Goal: Transaction & Acquisition: Purchase product/service

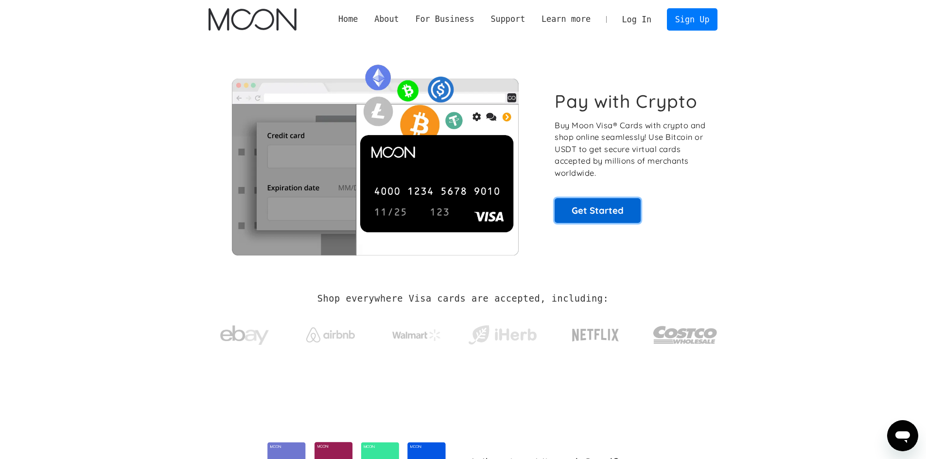
click at [582, 210] on link "Get Started" at bounding box center [597, 210] width 86 height 24
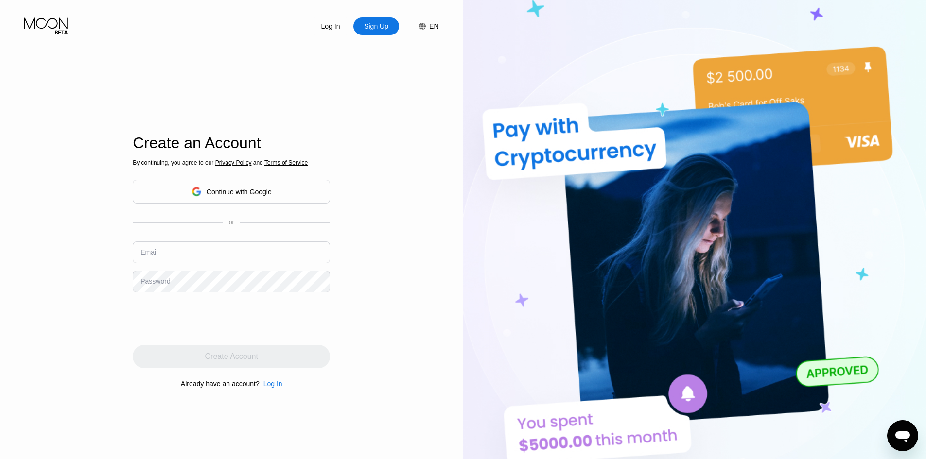
click at [299, 197] on div "Continue with Google" at bounding box center [231, 192] width 197 height 24
click at [207, 263] on input "text" at bounding box center [231, 252] width 197 height 22
click at [209, 257] on input "text" at bounding box center [231, 252] width 197 height 22
click at [225, 261] on input "text" at bounding box center [231, 252] width 197 height 22
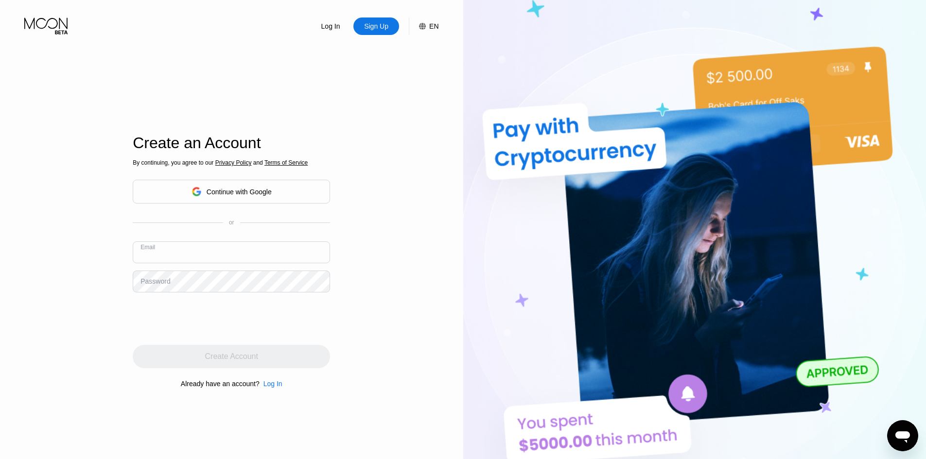
click at [225, 261] on input "text" at bounding box center [231, 252] width 197 height 22
click at [236, 196] on div "Continue with Google" at bounding box center [239, 192] width 65 height 8
click at [336, 31] on div "Log In" at bounding box center [330, 26] width 21 height 10
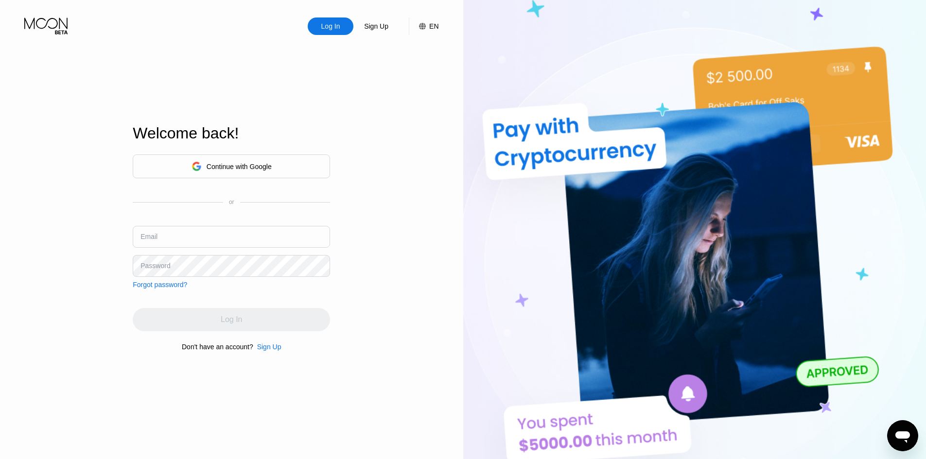
click at [228, 238] on input "text" at bounding box center [231, 237] width 197 height 22
click at [202, 239] on input "text" at bounding box center [231, 237] width 197 height 22
click at [202, 239] on input "z" at bounding box center [231, 237] width 197 height 22
click at [262, 239] on input "z" at bounding box center [231, 237] width 197 height 22
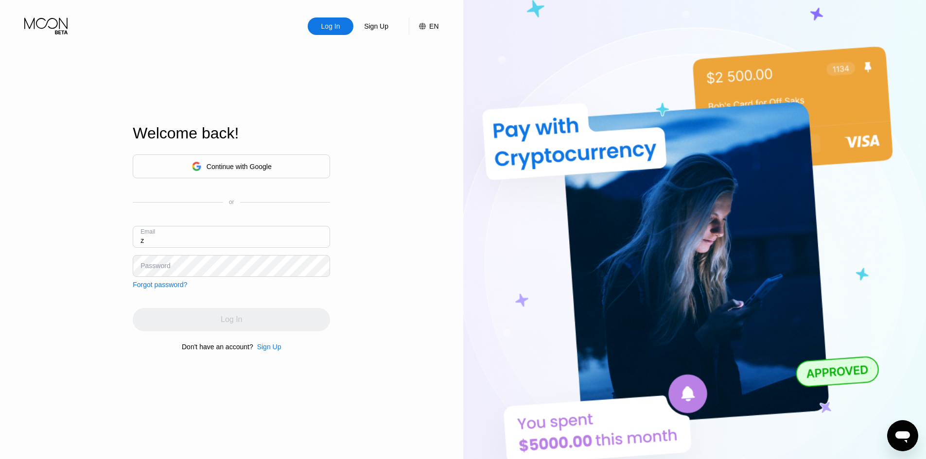
click at [262, 239] on input "z" at bounding box center [231, 237] width 197 height 22
type input "zipteclk@gmail.com"
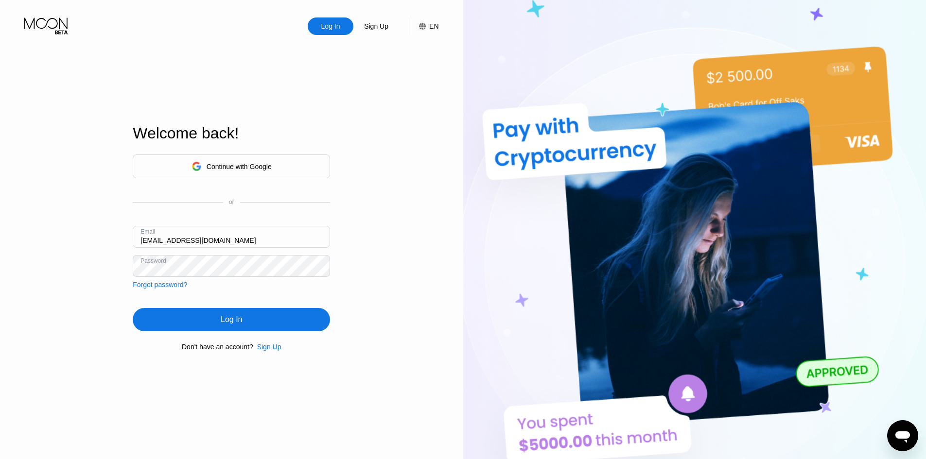
click at [290, 218] on div "Continue with Google or Email zipteclk@gmail.com Password Forgot password?" at bounding box center [231, 222] width 197 height 134
click at [282, 227] on input "zipteclk@gmail.com" at bounding box center [231, 237] width 197 height 22
click at [251, 322] on div "Log In" at bounding box center [231, 319] width 197 height 23
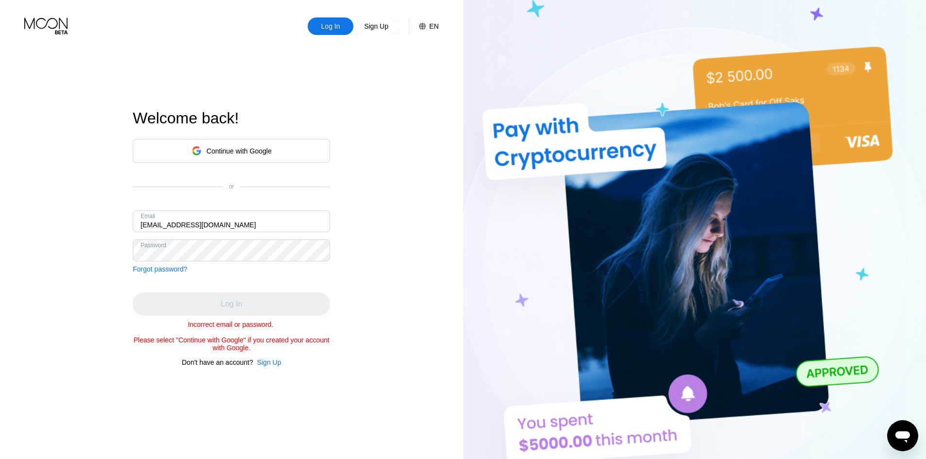
click at [259, 300] on div "Log In" at bounding box center [231, 304] width 197 height 23
click at [180, 270] on div "Forgot password?" at bounding box center [160, 269] width 54 height 8
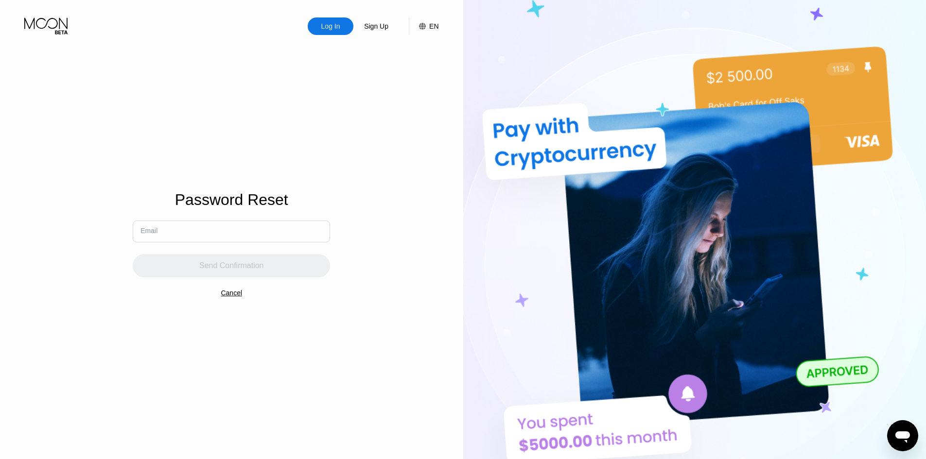
click at [257, 236] on input "text" at bounding box center [231, 232] width 197 height 22
paste input "zipteclk@gmail.com"
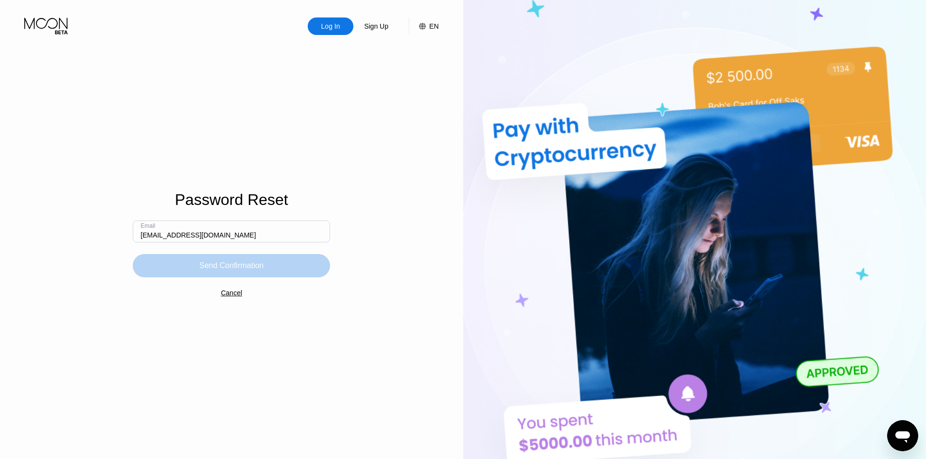
click at [173, 267] on div "Send Confirmation" at bounding box center [231, 265] width 197 height 23
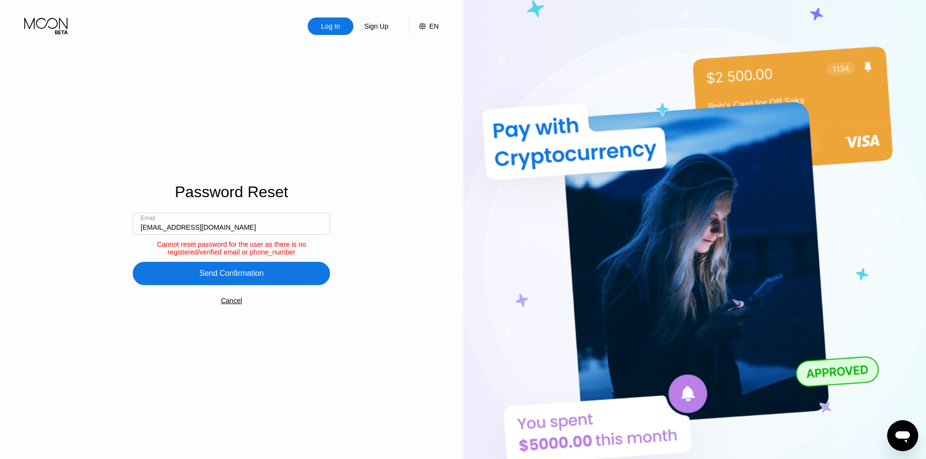
click at [166, 229] on input "zipteclk@gmail.com" at bounding box center [231, 224] width 197 height 22
type input "[EMAIL_ADDRESS][DOMAIN_NAME]"
click at [206, 274] on div "Send Confirmation" at bounding box center [231, 274] width 65 height 10
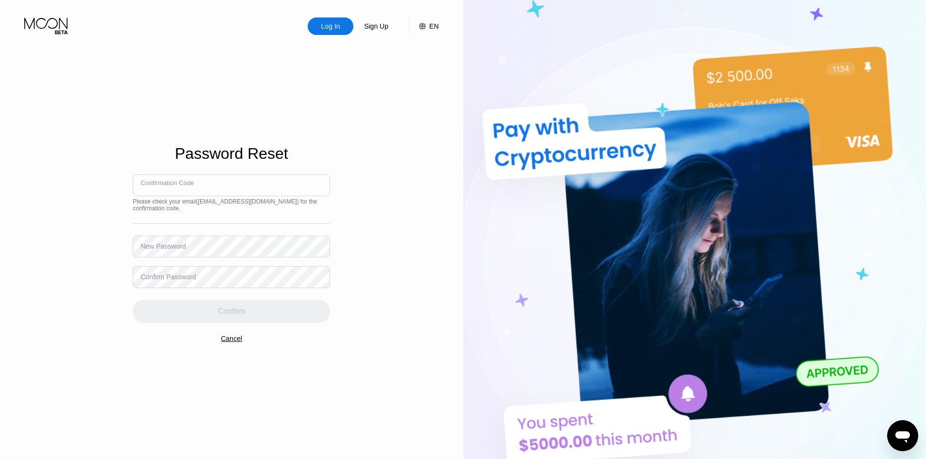
click at [222, 185] on input at bounding box center [231, 185] width 197 height 22
type input "072108"
click at [262, 300] on div "Confirm" at bounding box center [231, 311] width 197 height 23
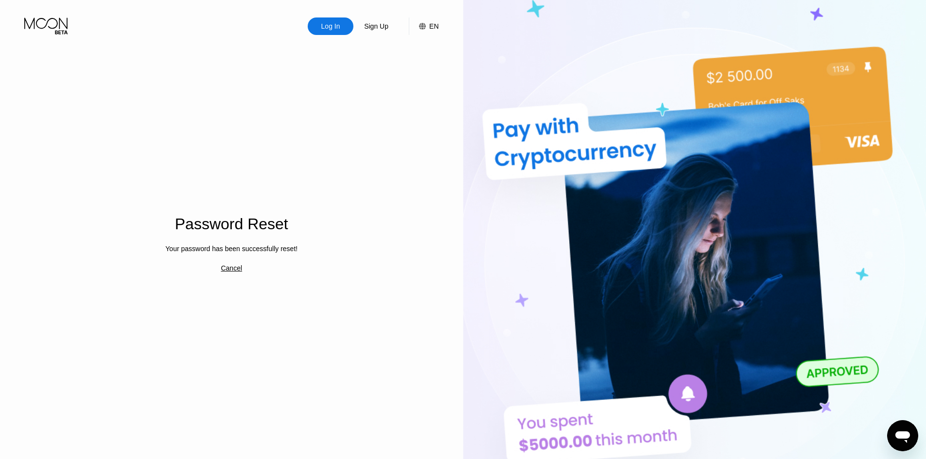
click at [231, 269] on div "Cancel" at bounding box center [231, 268] width 21 height 8
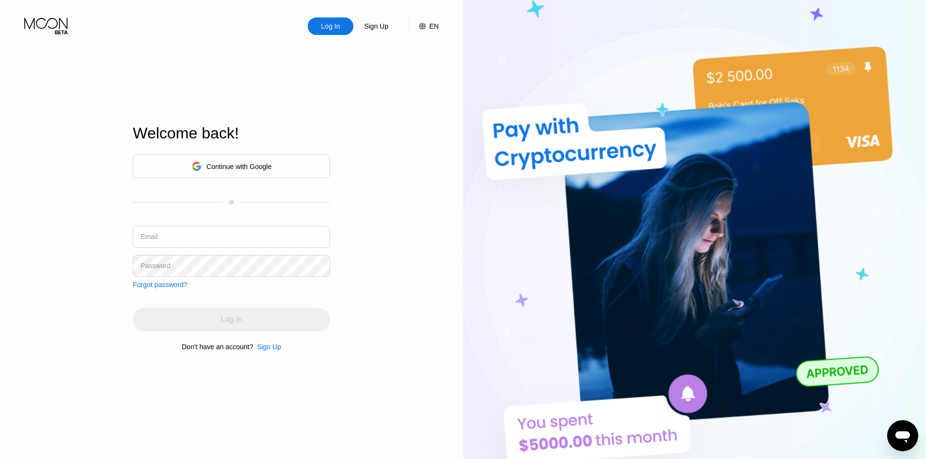
click at [238, 234] on input "text" at bounding box center [231, 237] width 197 height 22
paste input "zipteclk@gmail.com"
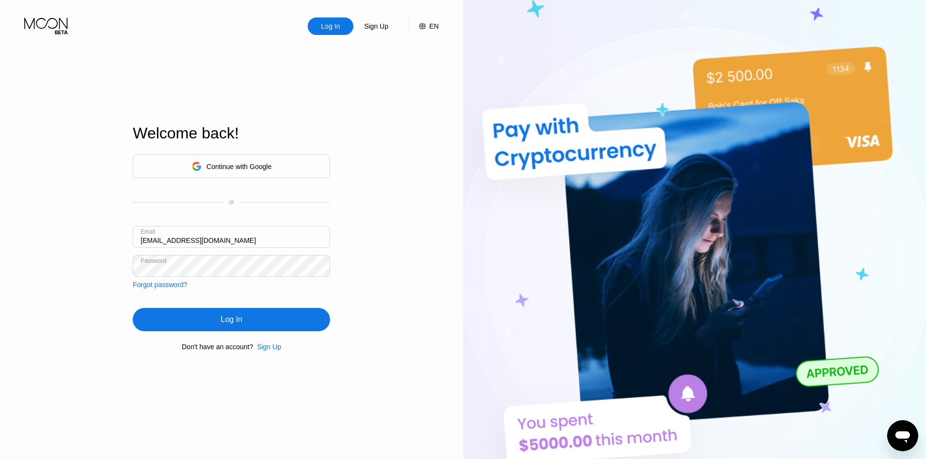
click at [166, 240] on input "zipteclk@gmail.com" at bounding box center [231, 237] width 197 height 22
type input "[EMAIL_ADDRESS][DOMAIN_NAME]"
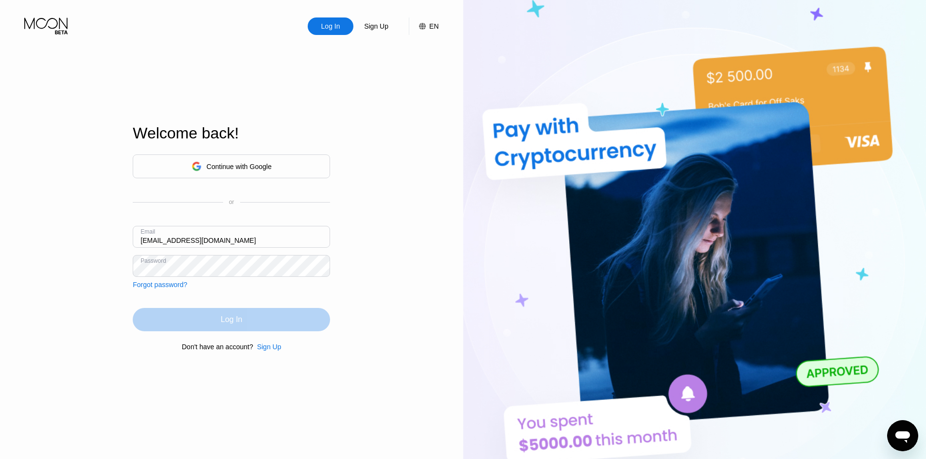
click at [244, 321] on div "Log In" at bounding box center [231, 319] width 197 height 23
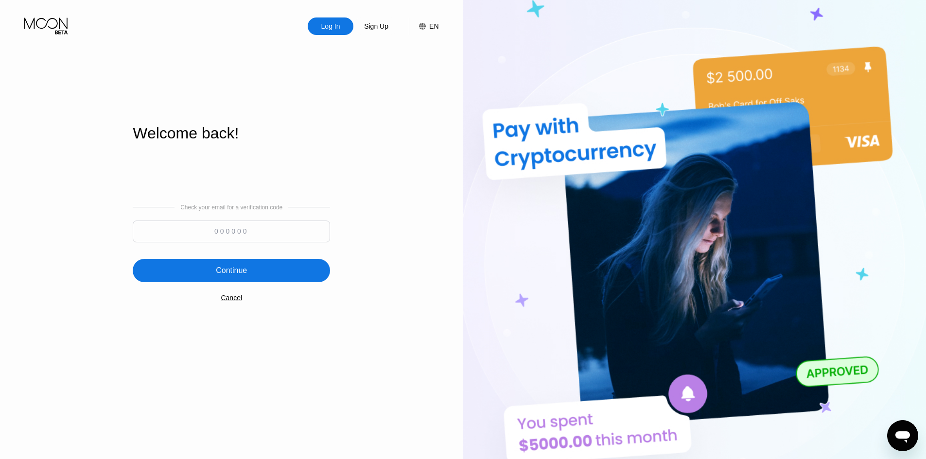
click at [254, 230] on input at bounding box center [231, 232] width 197 height 22
type input "424314"
click at [297, 268] on div "Continue" at bounding box center [231, 270] width 197 height 23
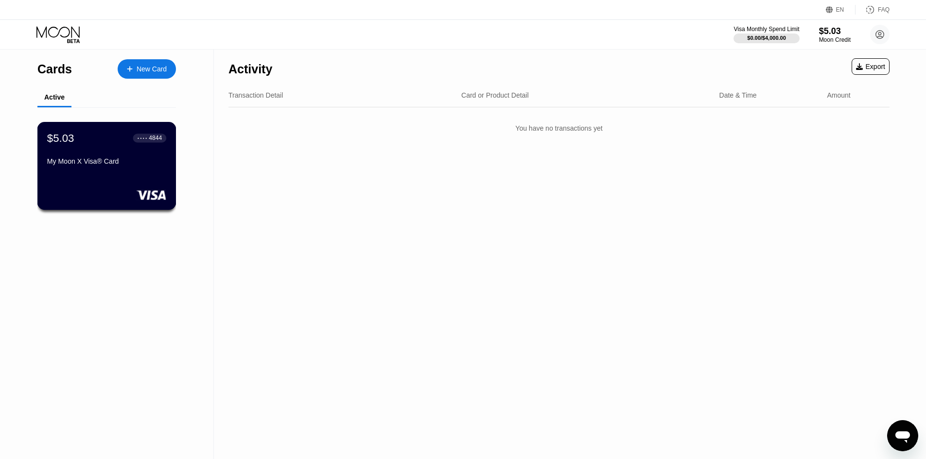
click at [143, 189] on div "$5.03 ● ● ● ● 4844 My Moon X Visa® Card" at bounding box center [106, 166] width 139 height 88
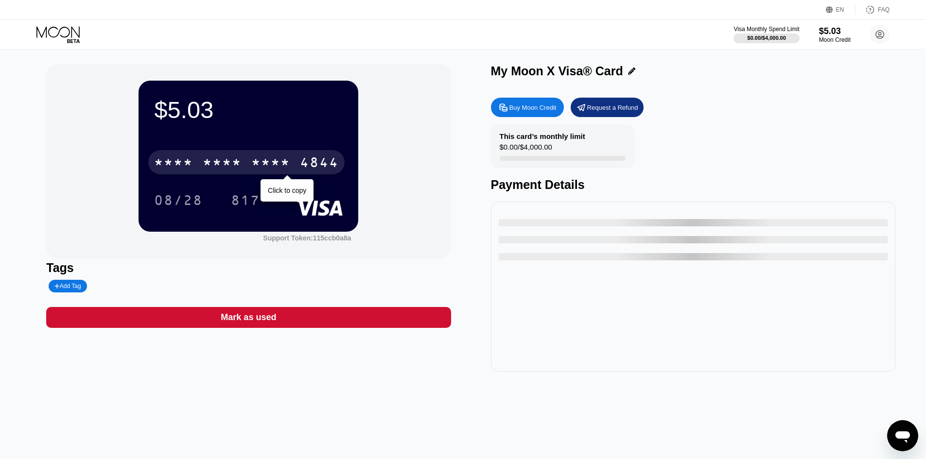
click at [267, 166] on div "* * * *" at bounding box center [270, 164] width 39 height 16
click at [267, 166] on div "2374" at bounding box center [270, 164] width 39 height 16
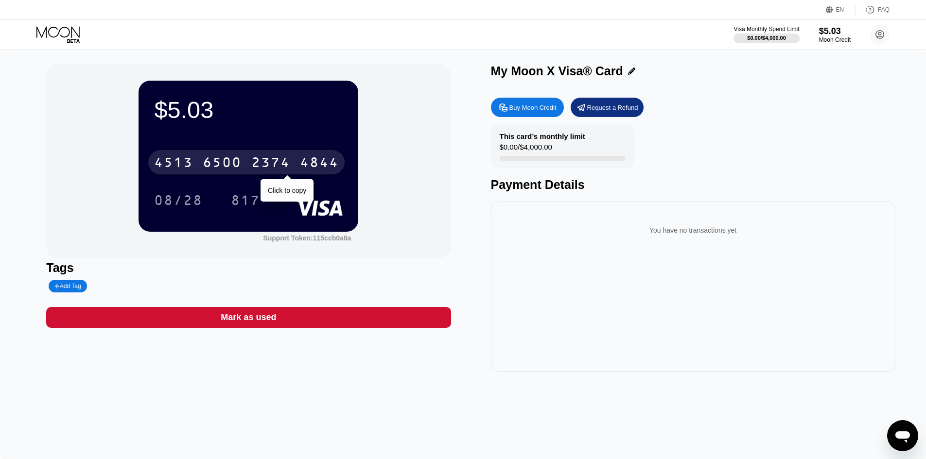
click at [496, 247] on div "You have no transactions yet" at bounding box center [693, 287] width 404 height 170
click at [59, 40] on icon at bounding box center [58, 34] width 45 height 17
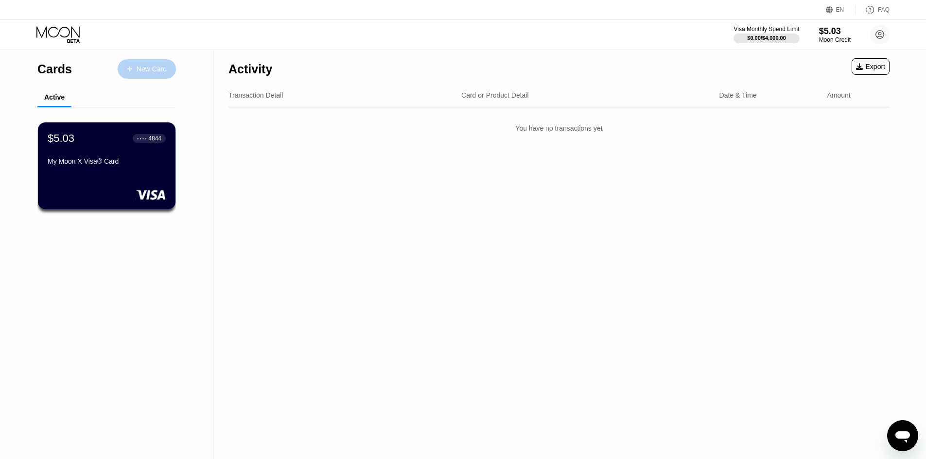
click at [164, 73] on div "New Card" at bounding box center [152, 69] width 30 height 8
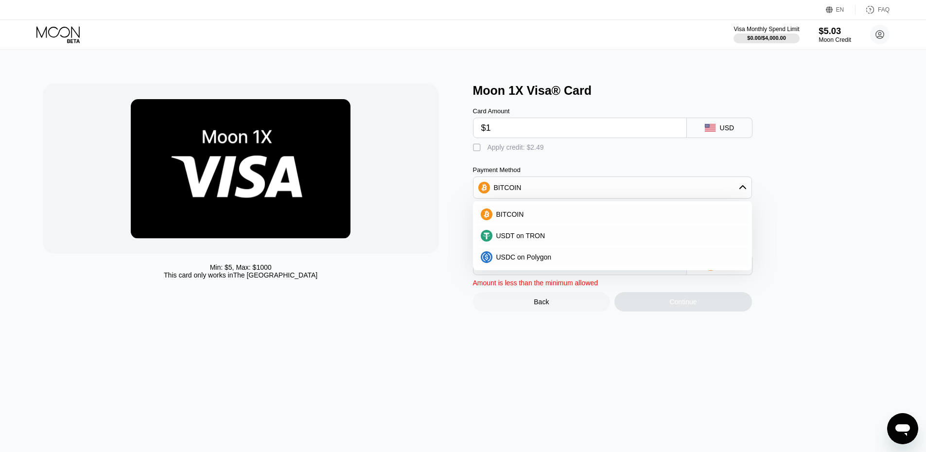
click at [826, 42] on div "Moon Credit" at bounding box center [834, 39] width 33 height 7
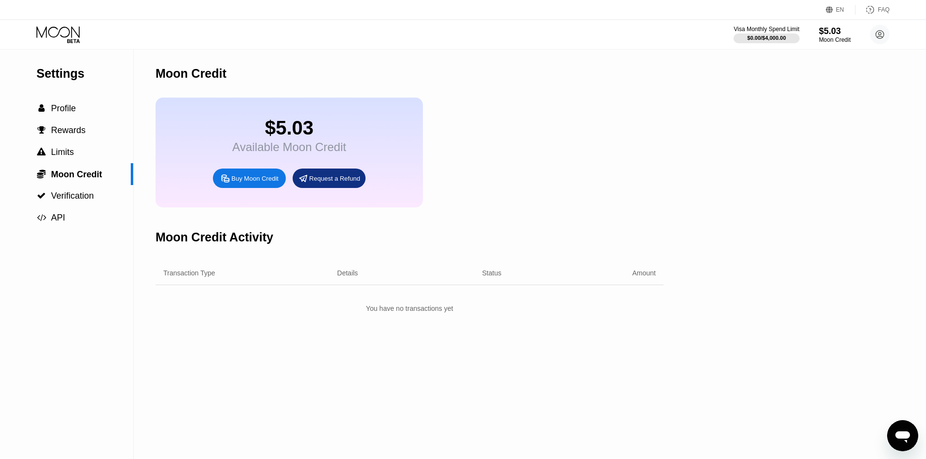
click at [85, 76] on div "Settings" at bounding box center [84, 74] width 97 height 14
click at [66, 36] on icon at bounding box center [57, 31] width 43 height 11
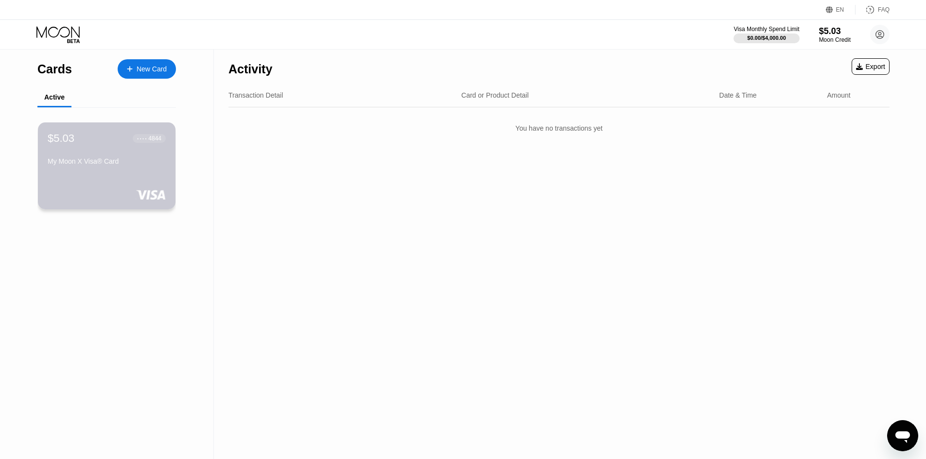
drag, startPoint x: 144, startPoint y: 153, endPoint x: 109, endPoint y: 159, distance: 36.1
click at [109, 159] on div "$5.03 ● ● ● ● 4844 My Moon X Visa® Card" at bounding box center [107, 150] width 118 height 37
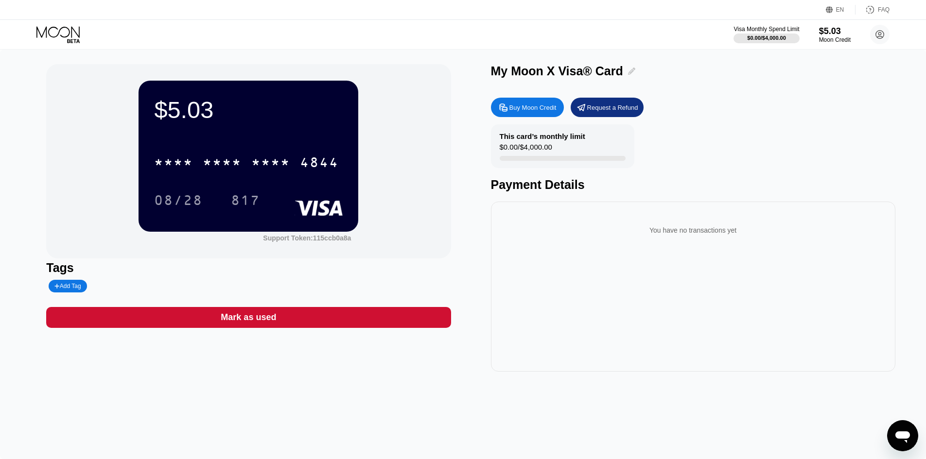
click at [630, 72] on icon at bounding box center [631, 71] width 7 height 7
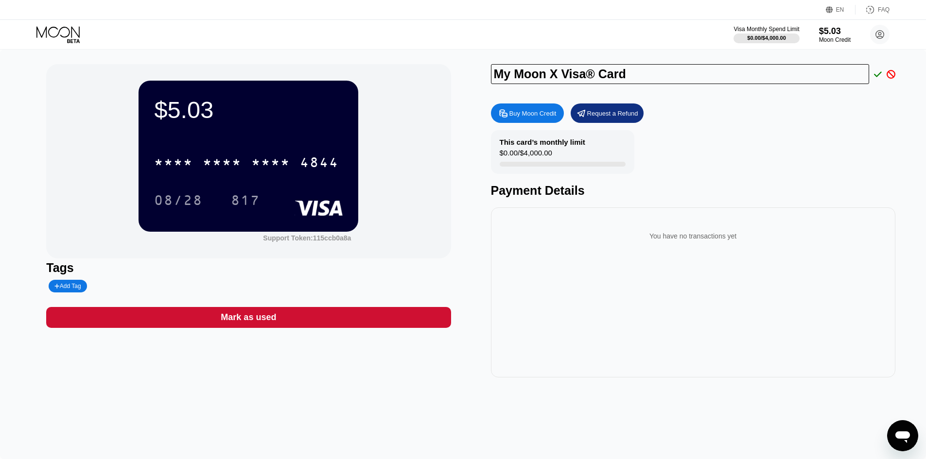
click at [883, 80] on div "My Moon X Visa® Card" at bounding box center [693, 74] width 404 height 20
click at [875, 77] on icon at bounding box center [878, 74] width 8 height 9
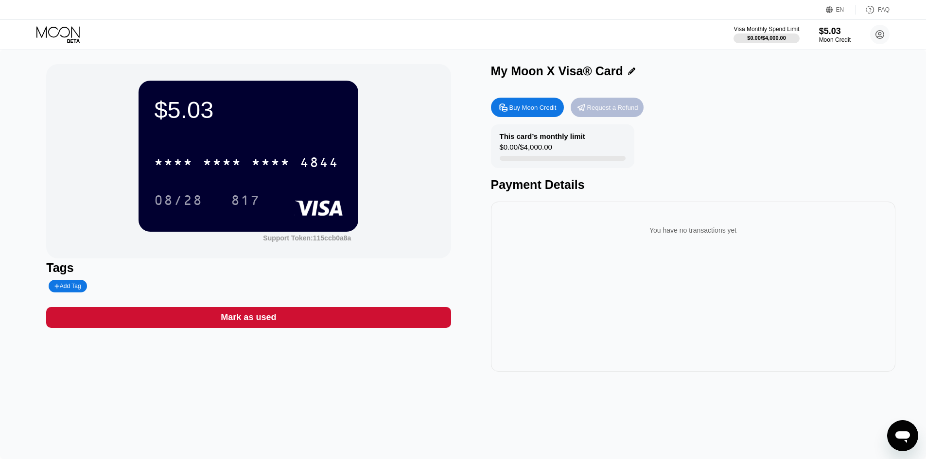
click at [585, 115] on div "Request a Refund" at bounding box center [606, 107] width 73 height 19
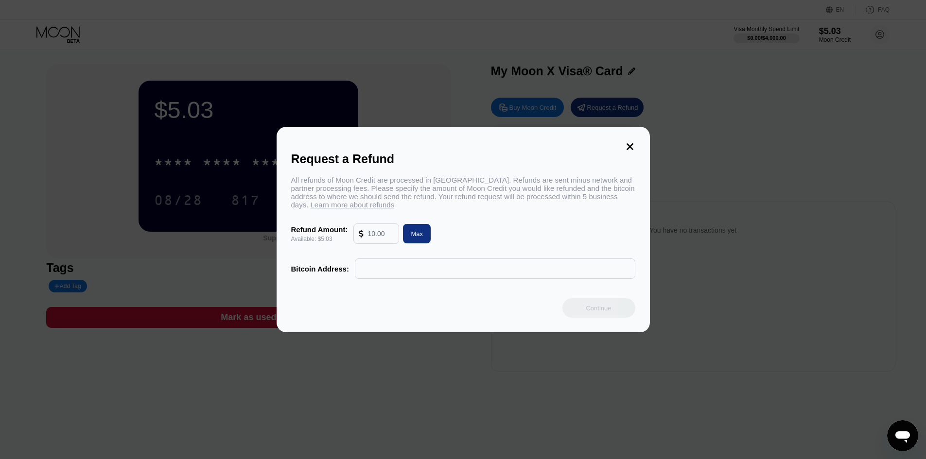
click at [627, 144] on icon at bounding box center [629, 146] width 11 height 11
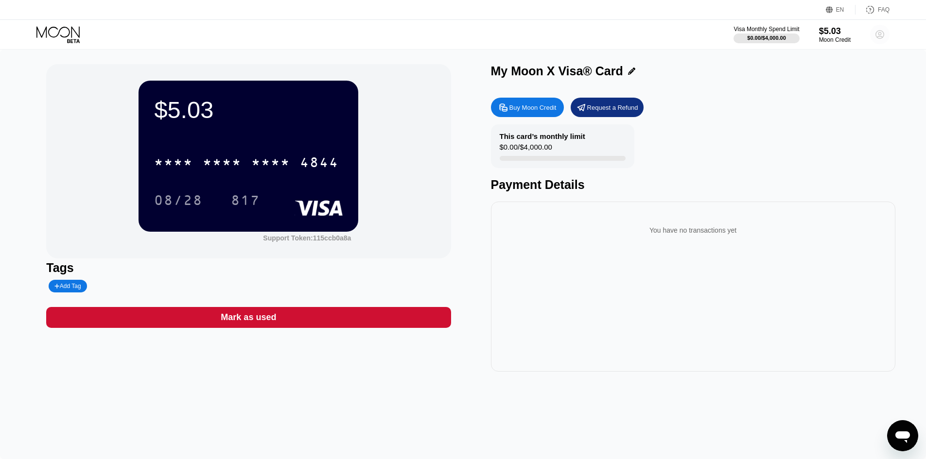
click at [877, 39] on circle at bounding box center [879, 34] width 19 height 19
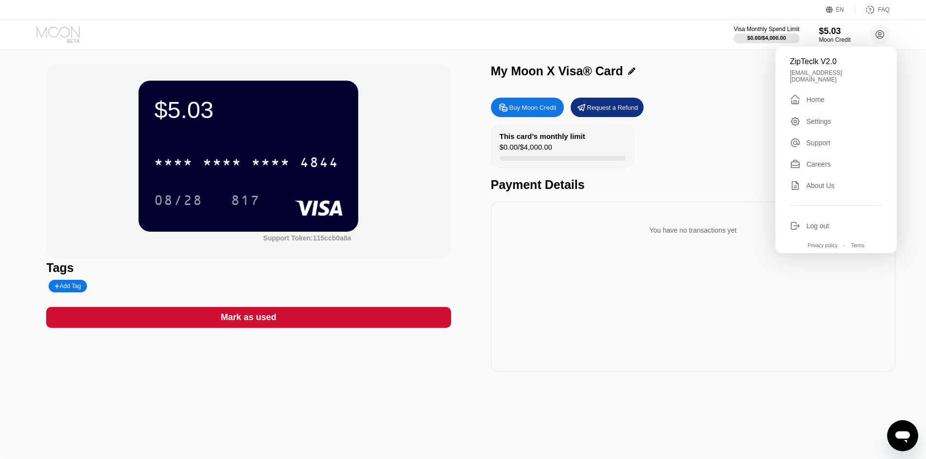
click at [68, 32] on icon at bounding box center [58, 34] width 45 height 17
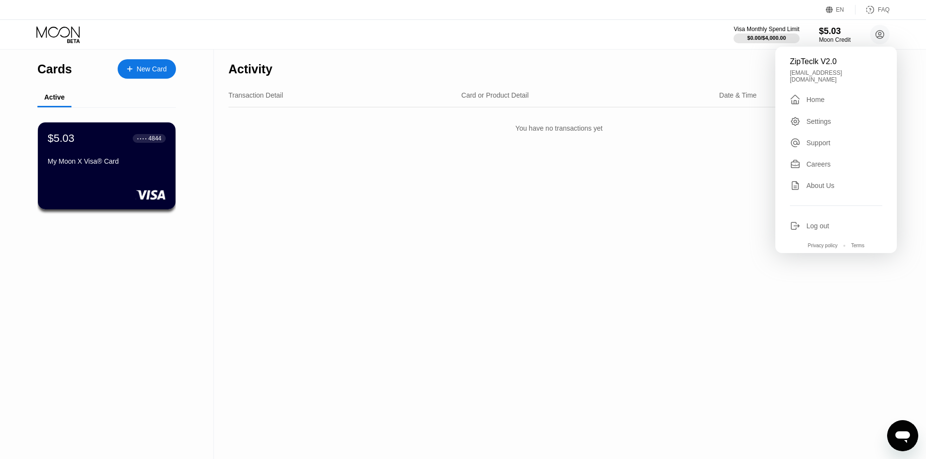
click at [454, 157] on div "Activity Export Transaction Detail Card or Product Detail Date & Time Amount Yo…" at bounding box center [559, 255] width 690 height 410
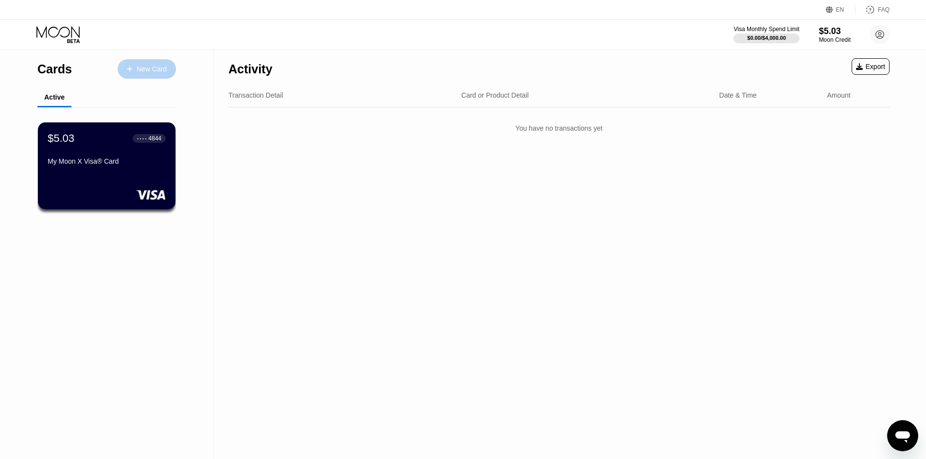
click at [145, 70] on div "New Card" at bounding box center [152, 69] width 30 height 8
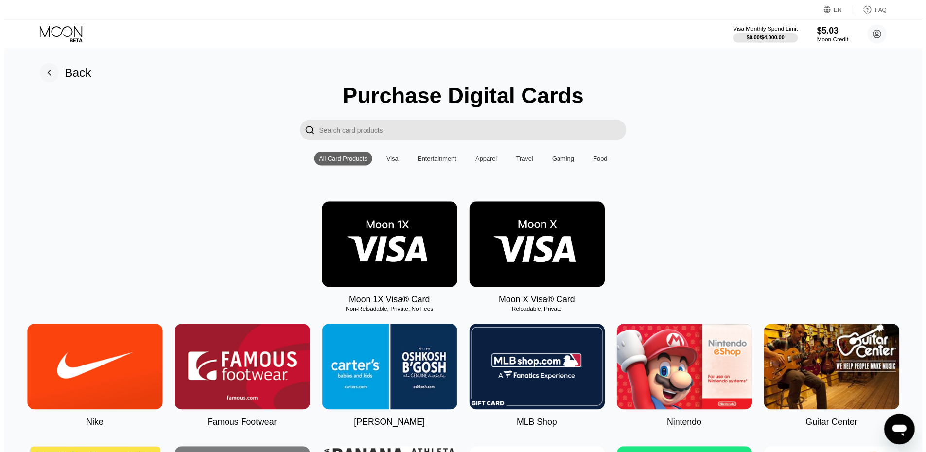
scroll to position [49, 0]
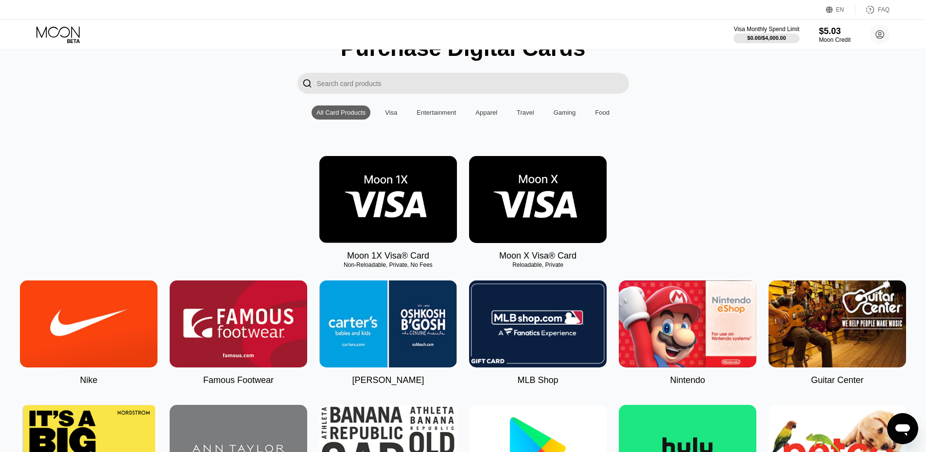
click at [527, 216] on img at bounding box center [538, 199] width 138 height 87
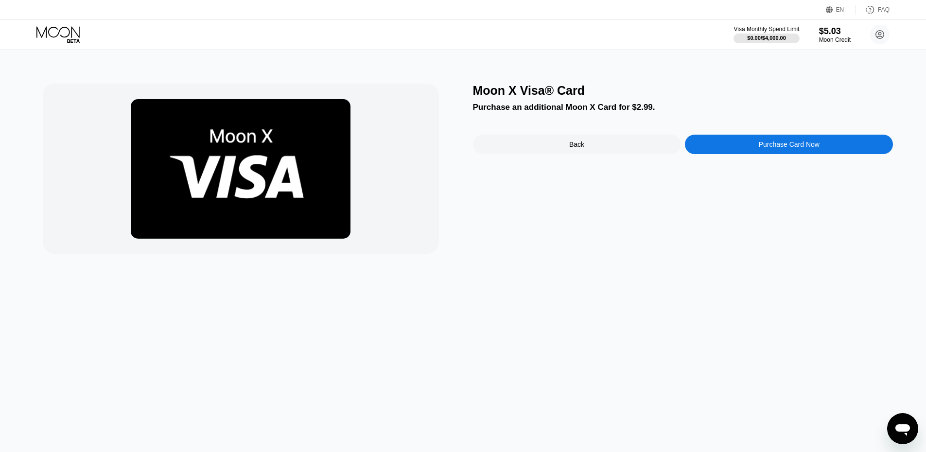
click at [704, 147] on div "Purchase Card Now" at bounding box center [789, 144] width 208 height 19
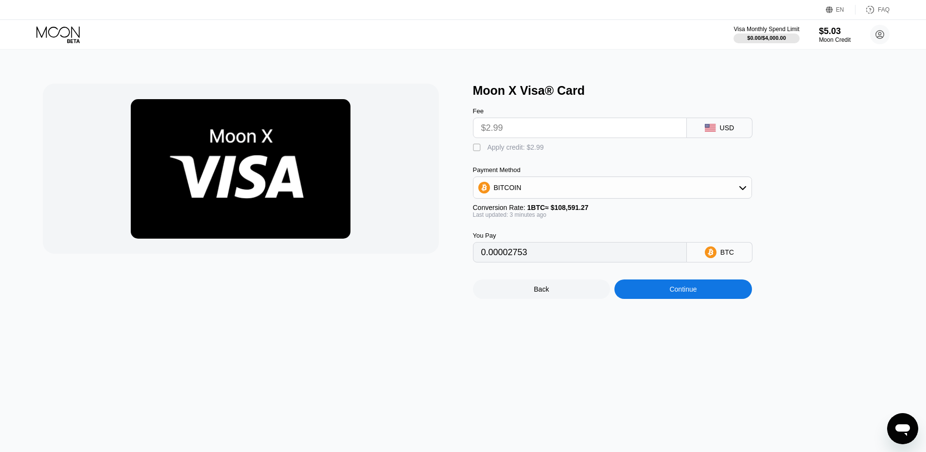
type input "0.00002753"
click at [557, 111] on div "Fee" at bounding box center [580, 110] width 214 height 7
click at [532, 131] on input "$2.99" at bounding box center [579, 127] width 197 height 19
click at [649, 299] on div "Continue" at bounding box center [683, 288] width 138 height 19
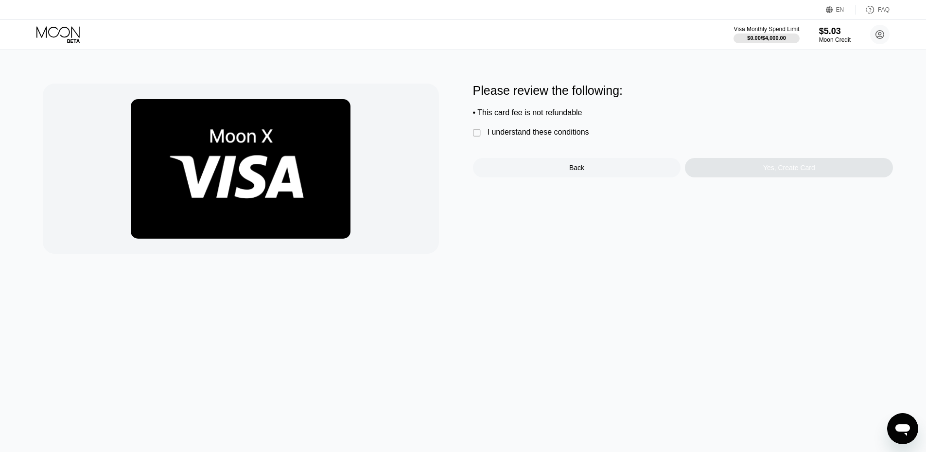
click at [525, 135] on div "I understand these conditions" at bounding box center [538, 132] width 102 height 9
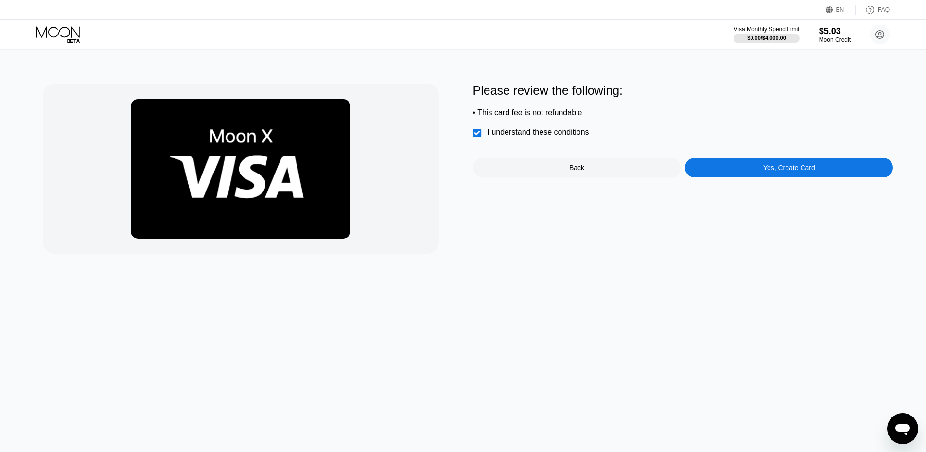
click at [740, 174] on div "Yes, Create Card" at bounding box center [789, 167] width 208 height 19
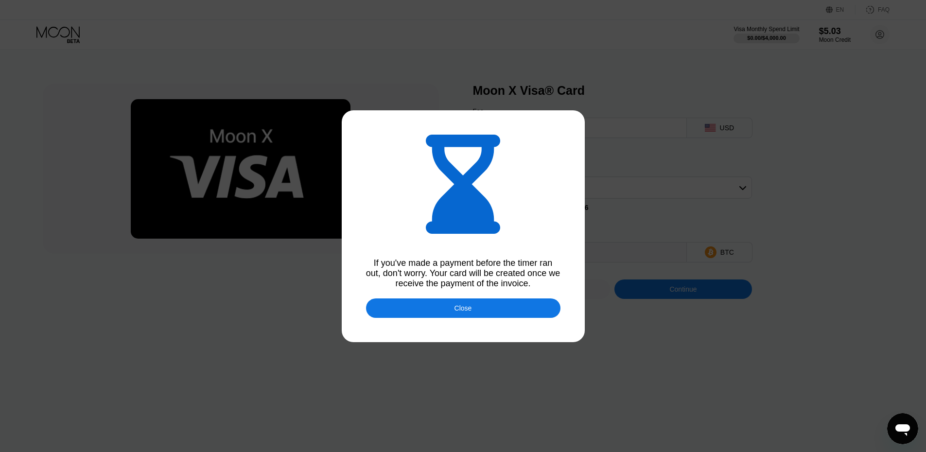
click at [469, 312] on div "Close" at bounding box center [462, 308] width 17 height 8
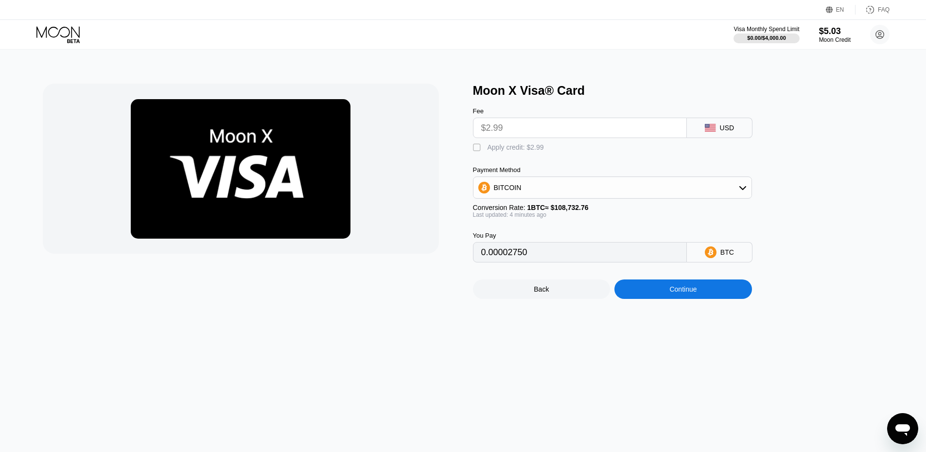
type input "0.00002751"
click at [55, 33] on icon at bounding box center [58, 34] width 45 height 17
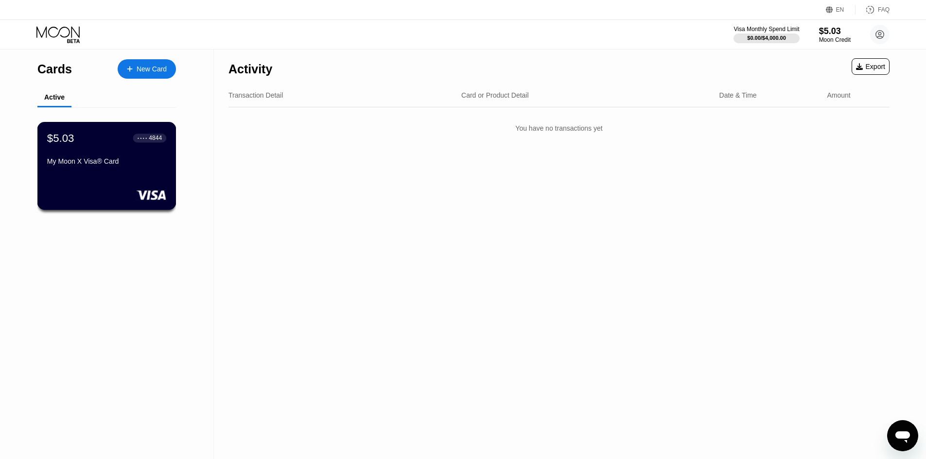
click at [135, 159] on div "$5.03 ● ● ● ● 4844 My Moon X Visa® Card" at bounding box center [106, 150] width 119 height 37
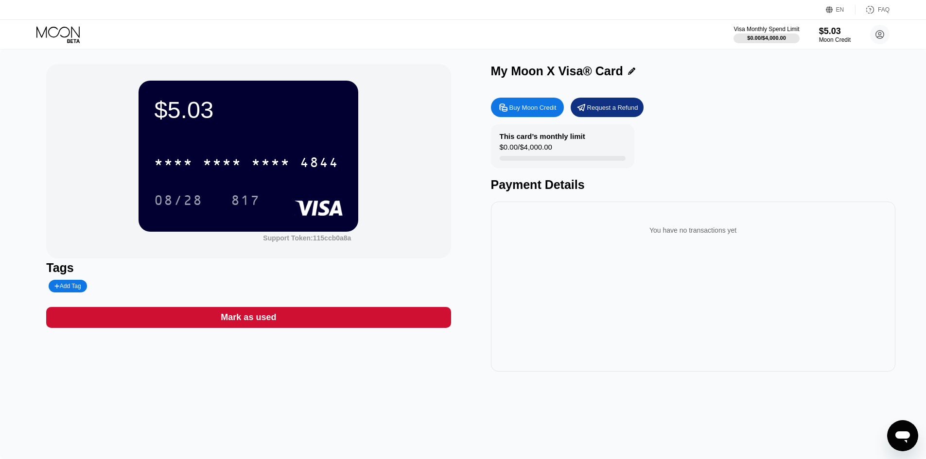
click at [240, 328] on div "Mark as used" at bounding box center [248, 317] width 404 height 21
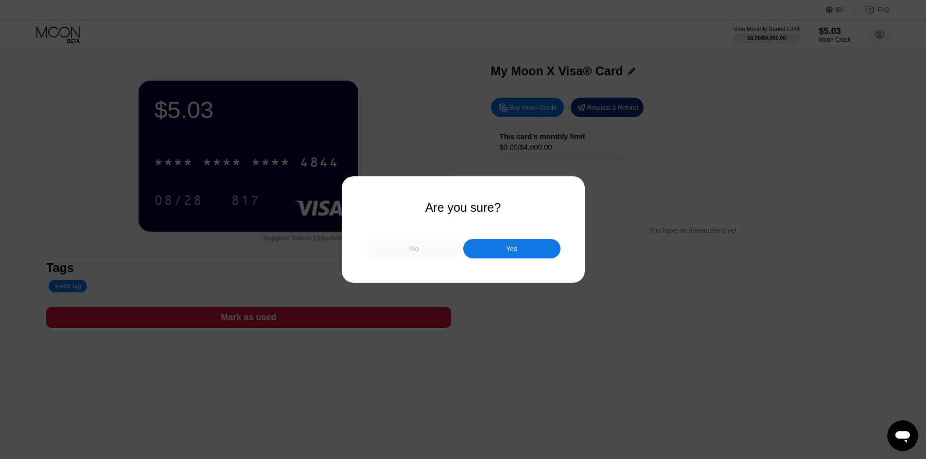
click at [430, 252] on div "No" at bounding box center [414, 248] width 97 height 19
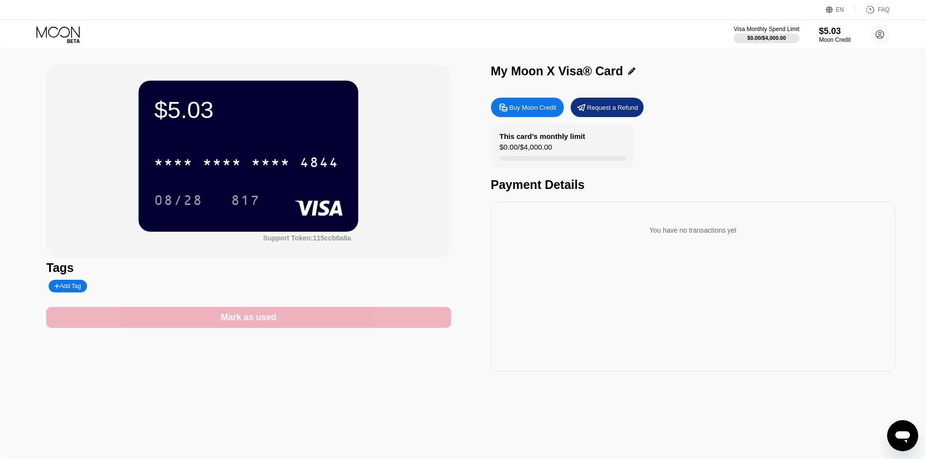
click at [343, 317] on div "Mark as used" at bounding box center [248, 317] width 404 height 21
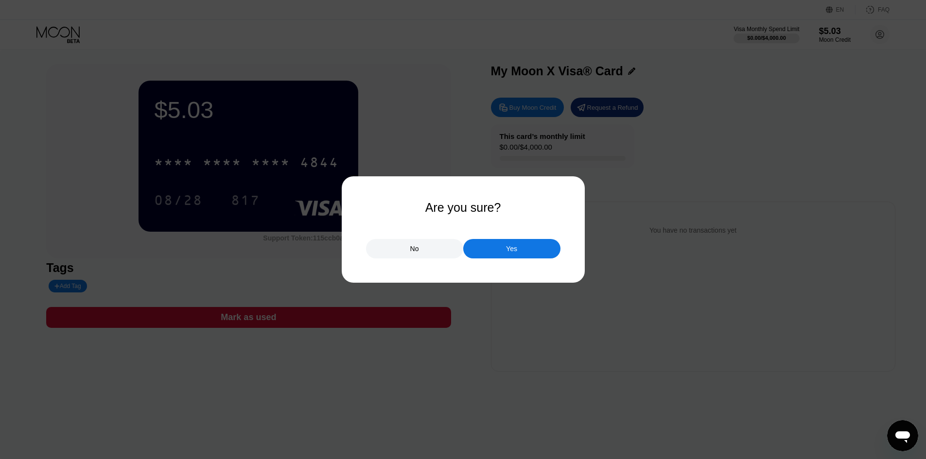
click at [407, 251] on div "No" at bounding box center [414, 248] width 97 height 19
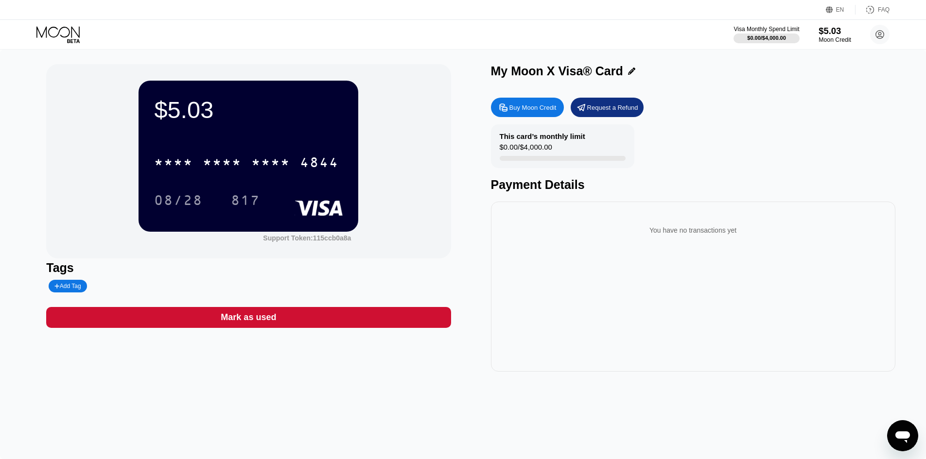
click at [843, 40] on div "Moon Credit" at bounding box center [834, 39] width 33 height 7
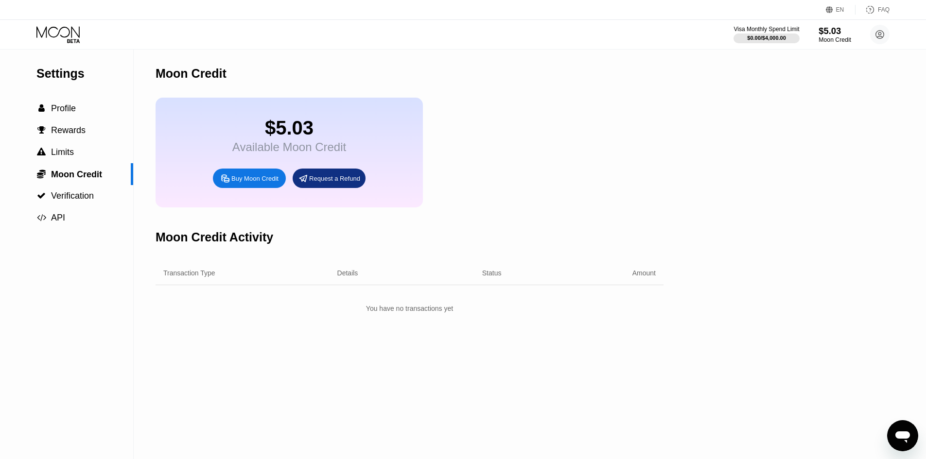
click at [843, 40] on div "Moon Credit" at bounding box center [834, 39] width 33 height 7
click at [103, 201] on div " Verification" at bounding box center [66, 196] width 133 height 10
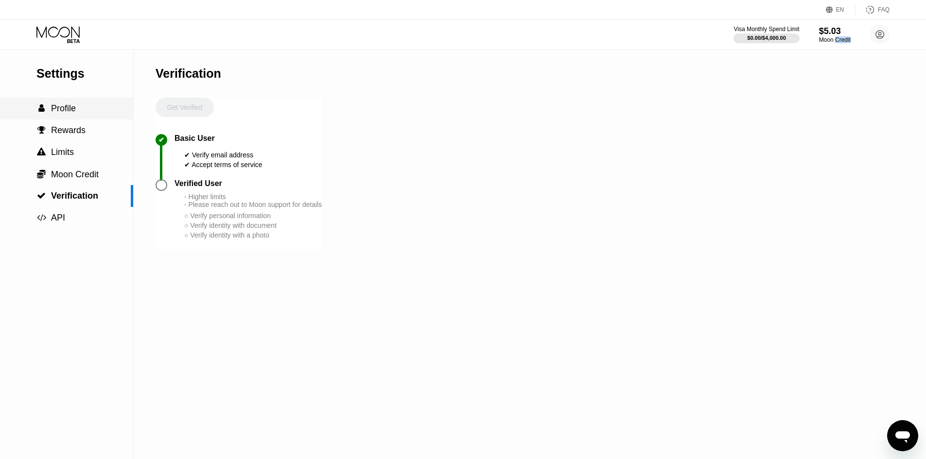
click at [91, 106] on div " Profile" at bounding box center [66, 108] width 133 height 10
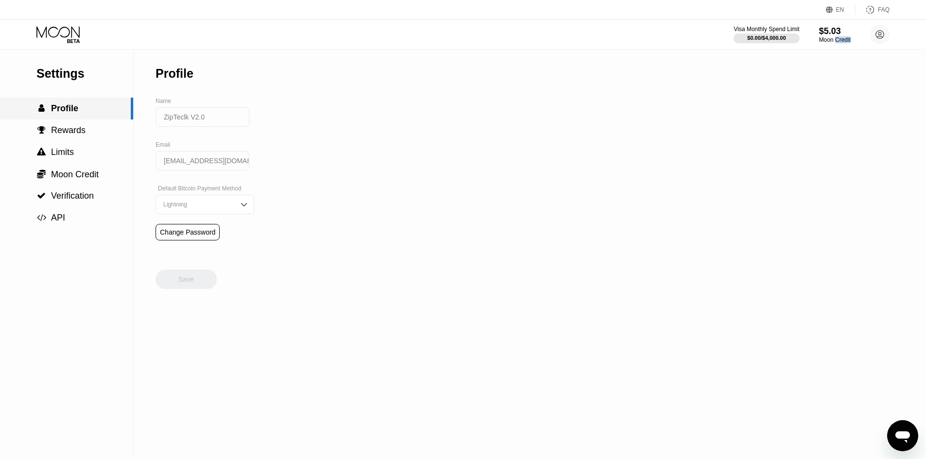
click at [91, 106] on div " Profile" at bounding box center [65, 108] width 131 height 10
click at [78, 131] on span "Rewards" at bounding box center [68, 130] width 34 height 10
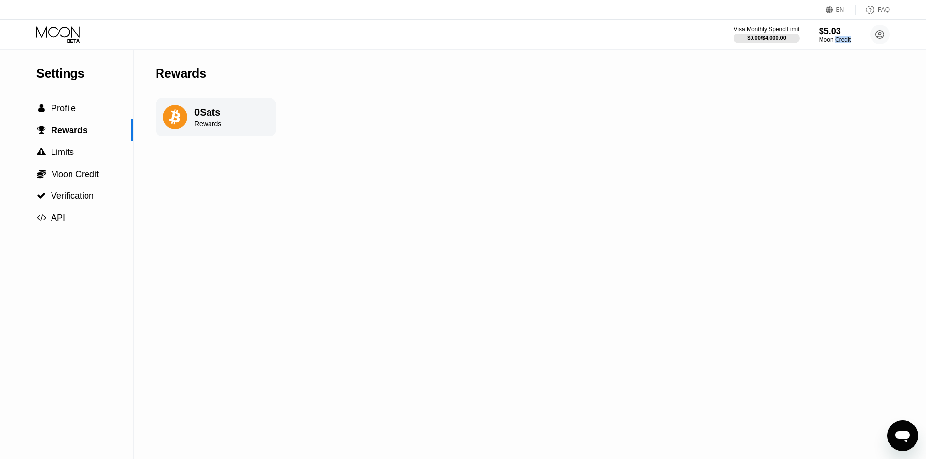
click at [66, 28] on icon at bounding box center [58, 34] width 45 height 17
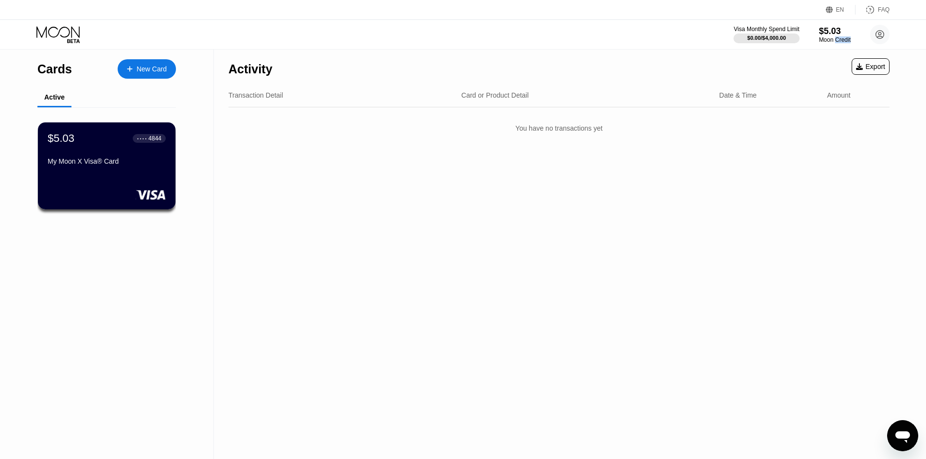
click at [137, 65] on div "New Card" at bounding box center [152, 69] width 30 height 8
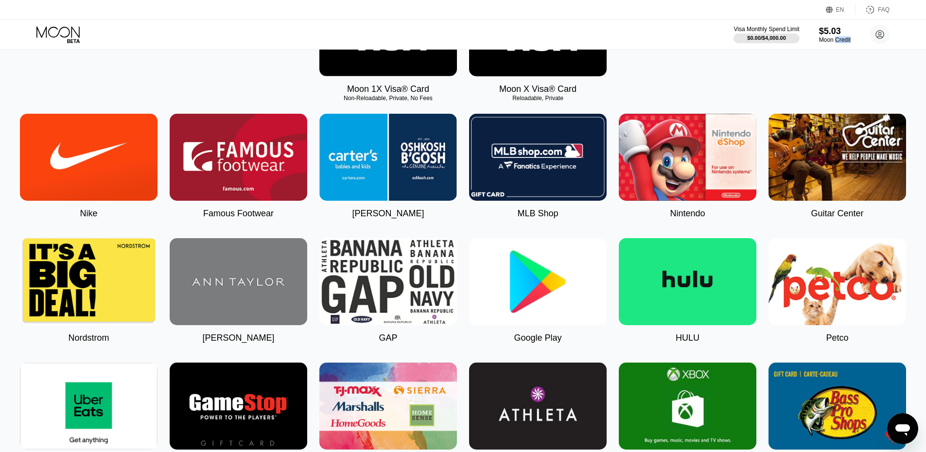
scroll to position [243, 0]
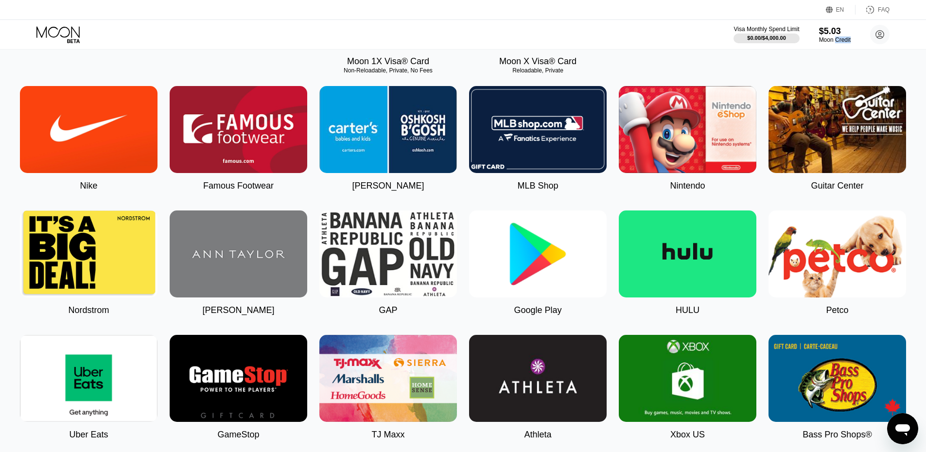
click at [543, 282] on img at bounding box center [538, 253] width 138 height 87
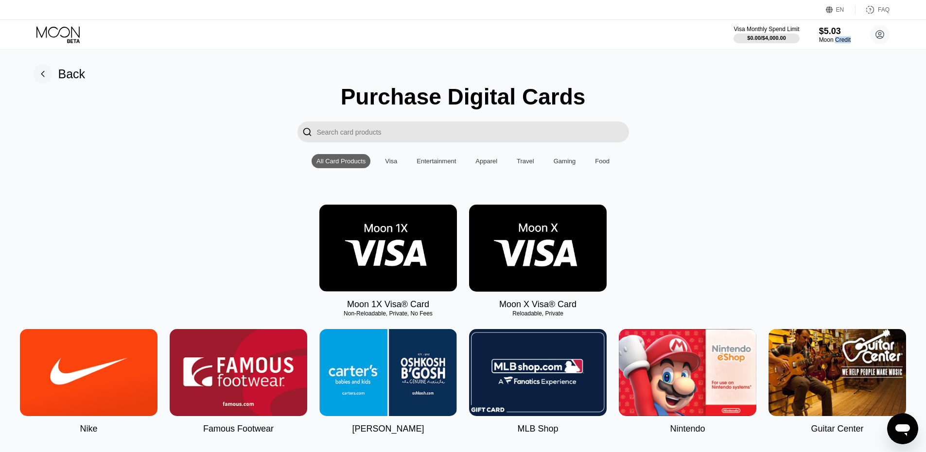
type input "0"
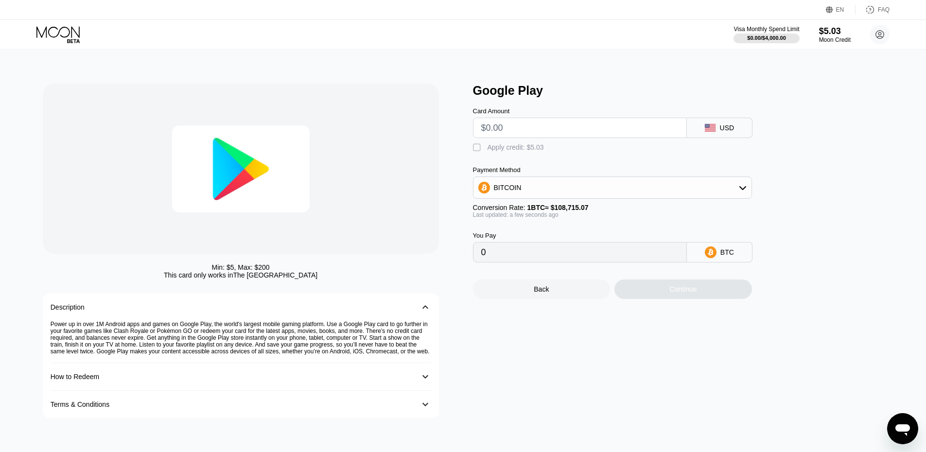
click at [540, 133] on input "text" at bounding box center [579, 127] width 197 height 19
type input "$1"
type input "0.00000920"
click at [457, 264] on div "Min: $ 5 , Max: $ 200 This card only works in The United States Description 󰅀 P…" at bounding box center [253, 251] width 420 height 334
drag, startPoint x: 544, startPoint y: 130, endPoint x: 464, endPoint y: 128, distance: 80.7
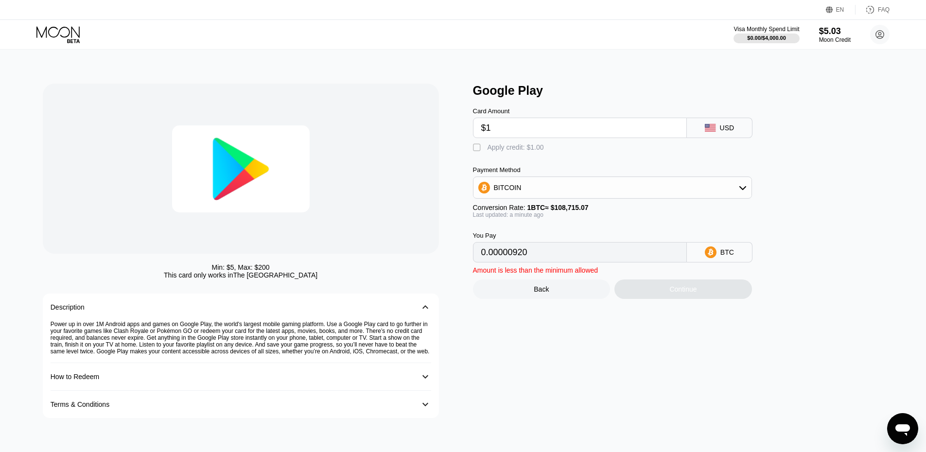
click at [464, 128] on div "Min: $ 5 , Max: $ 200 This card only works in The United States Description 󰅀 P…" at bounding box center [463, 251] width 841 height 334
type input "$2"
type input "0.00001840"
click at [464, 154] on div "Min: $ 5 , Max: $ 200 This card only works in The United States Description 󰅀 P…" at bounding box center [463, 251] width 841 height 334
click at [641, 295] on div "Continue" at bounding box center [683, 288] width 138 height 19
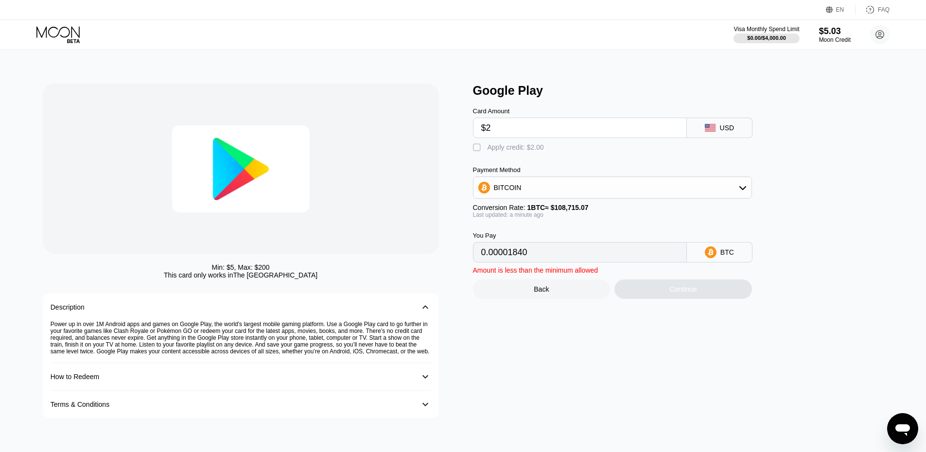
drag, startPoint x: 555, startPoint y: 134, endPoint x: 440, endPoint y: 121, distance: 115.4
click at [440, 121] on div "Min: $ 5 , Max: $ 200 This card only works in The United States Description 󰅀 P…" at bounding box center [463, 251] width 841 height 334
type input "$5"
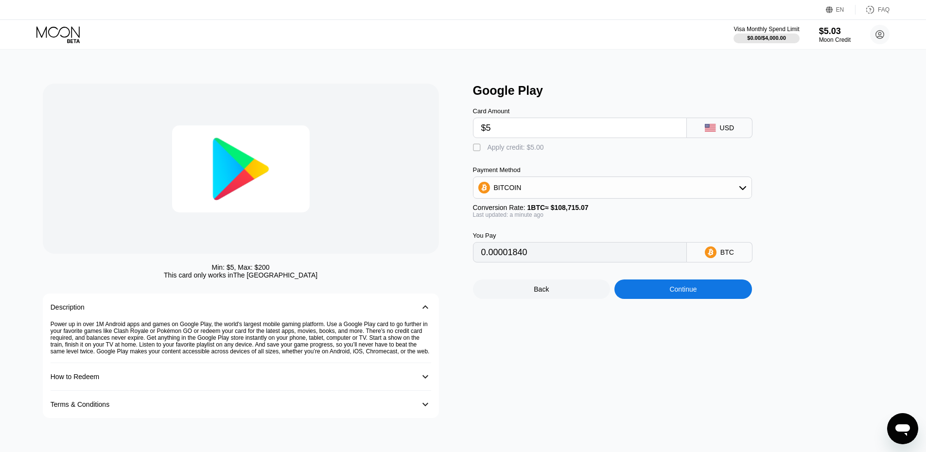
type input "0.00004600"
drag, startPoint x: 515, startPoint y: 125, endPoint x: 415, endPoint y: 128, distance: 100.1
click at [415, 128] on div "Min: $ 5 , Max: $ 200 This card only works in The United States Description 󰅀 P…" at bounding box center [463, 251] width 841 height 334
type input "$4"
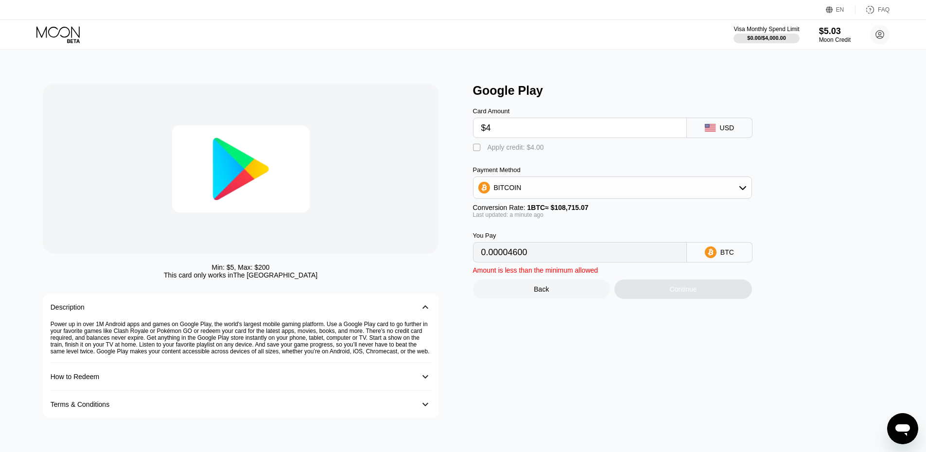
type input "0.00003680"
type input "$4"
click at [531, 296] on div "Back" at bounding box center [542, 288] width 138 height 19
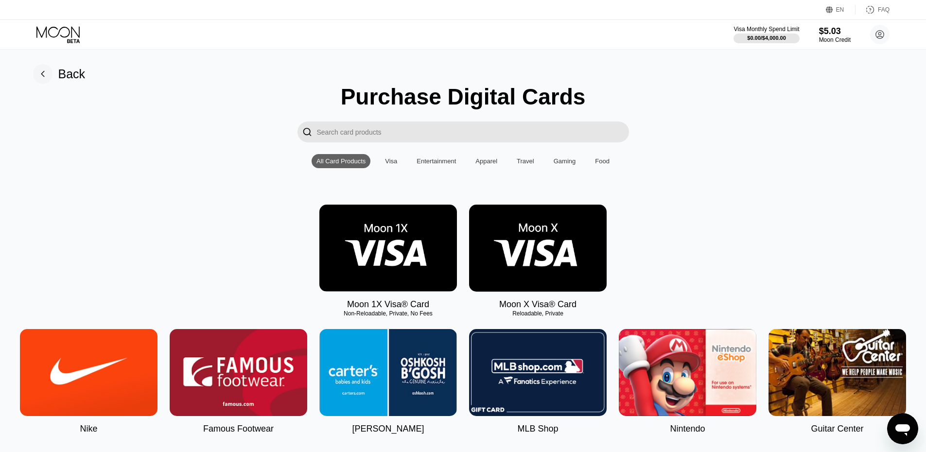
click at [519, 288] on img at bounding box center [538, 248] width 138 height 87
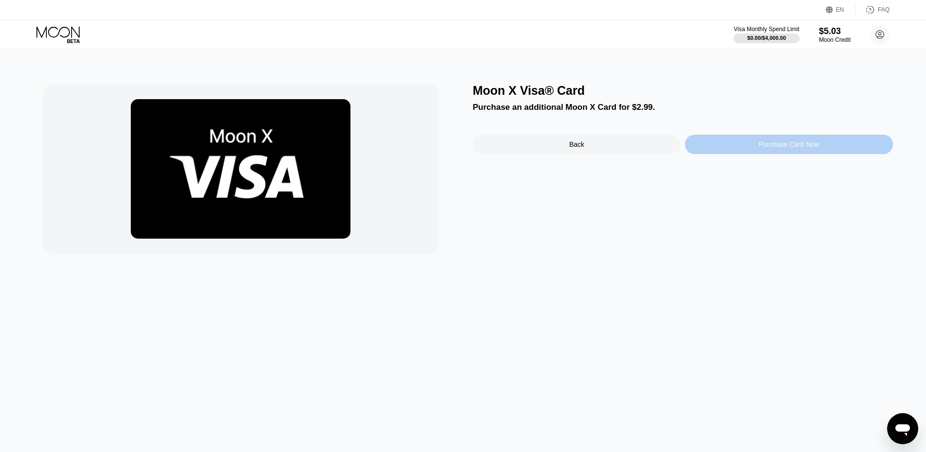
click at [739, 145] on div "Purchase Card Now" at bounding box center [789, 144] width 208 height 19
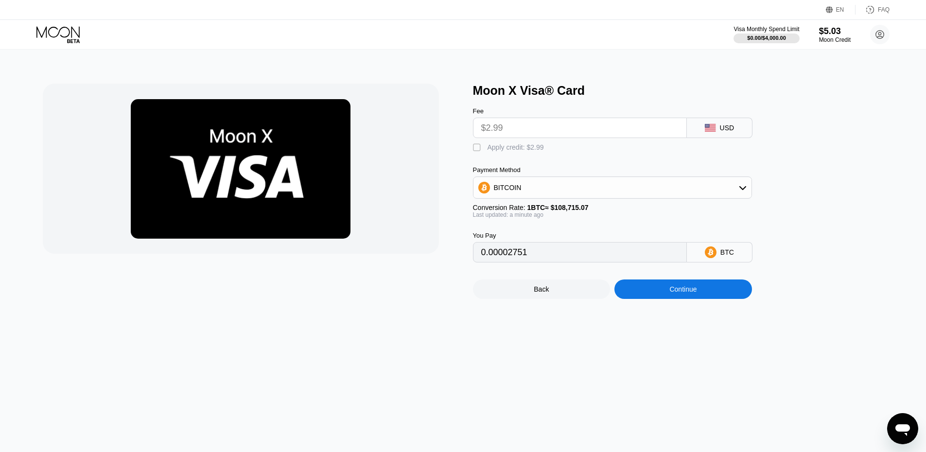
drag, startPoint x: 575, startPoint y: 136, endPoint x: 417, endPoint y: 128, distance: 157.6
click at [417, 128] on div "Moon X Visa® Card Fee $2.99 USD  Apply credit: $2.99 Payment Method BITCOIN Co…" at bounding box center [463, 191] width 841 height 215
click at [512, 151] on div "Apply credit: $2.99" at bounding box center [515, 147] width 56 height 8
type input "0"
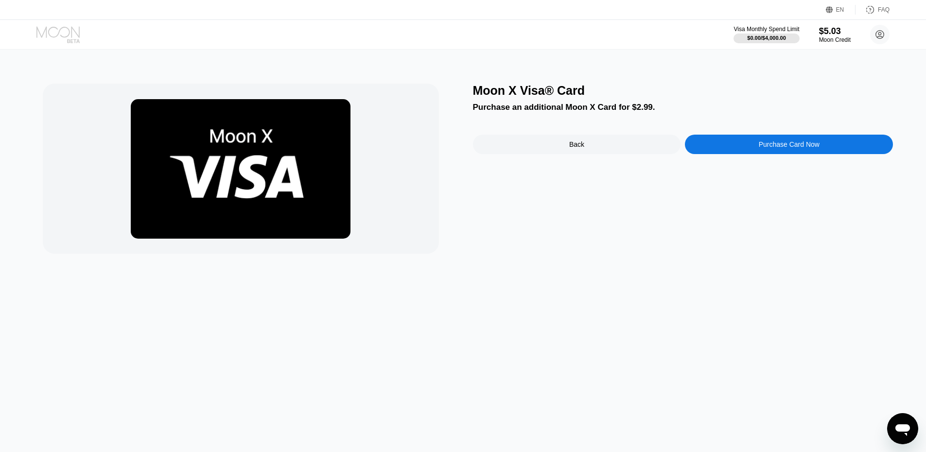
click at [62, 37] on icon at bounding box center [58, 34] width 45 height 17
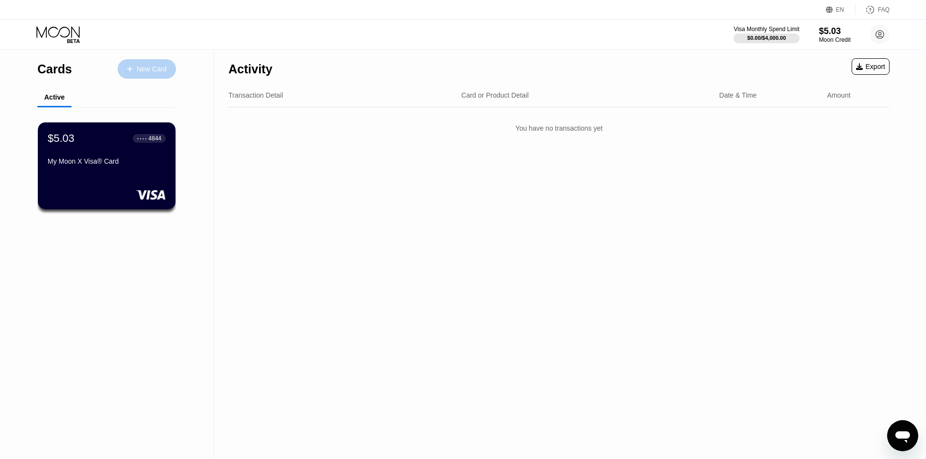
click at [138, 69] on div "New Card" at bounding box center [152, 69] width 30 height 8
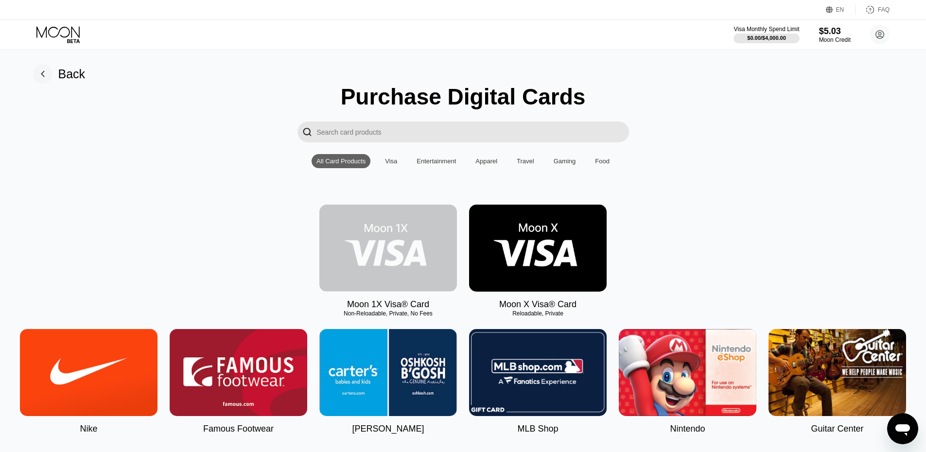
click at [417, 243] on img at bounding box center [388, 248] width 138 height 87
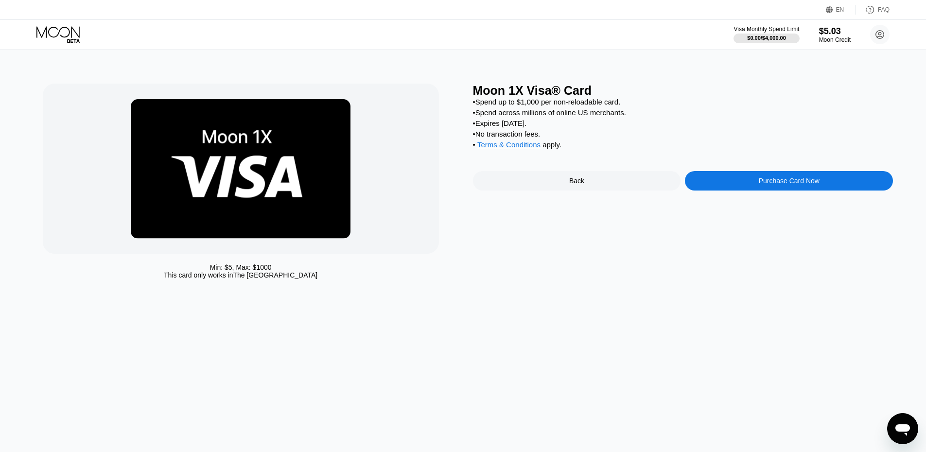
click at [696, 186] on div "Purchase Card Now" at bounding box center [789, 180] width 208 height 19
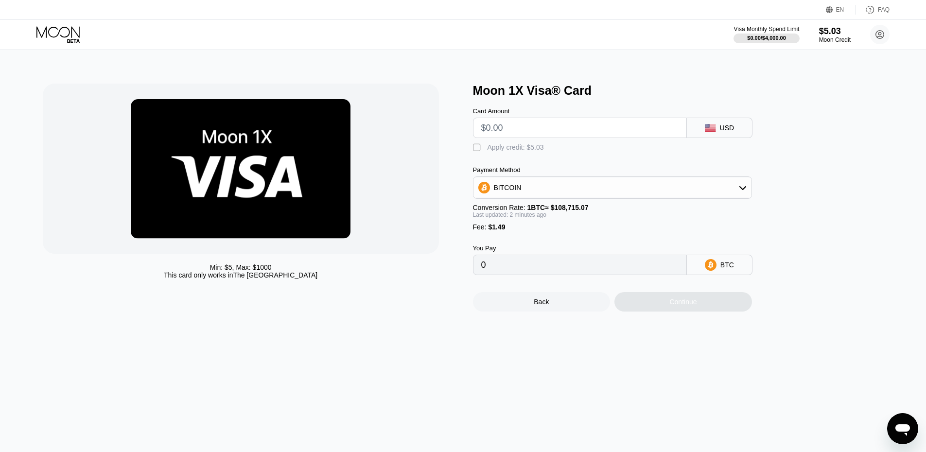
click at [511, 148] on div "Apply credit: $5.03" at bounding box center [515, 147] width 56 height 8
click at [645, 311] on div "Continue" at bounding box center [683, 301] width 138 height 19
drag, startPoint x: 526, startPoint y: 128, endPoint x: 434, endPoint y: 124, distance: 91.9
click at [434, 124] on div "Min: $ 5 , Max: $ 1000 This card only works in The United States Moon 1X Visa® …" at bounding box center [463, 198] width 841 height 228
type input "$5"
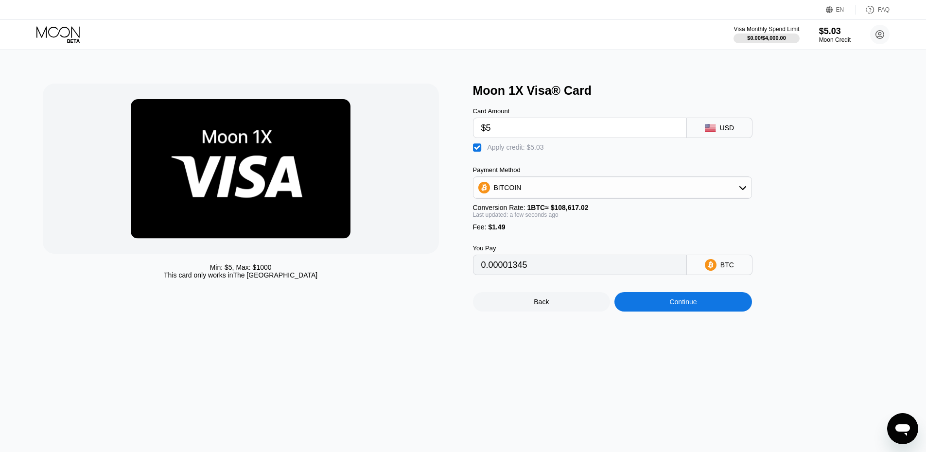
type input "0.00001345"
type input "0"
type input "$0"
type input "$1"
type input "$2"
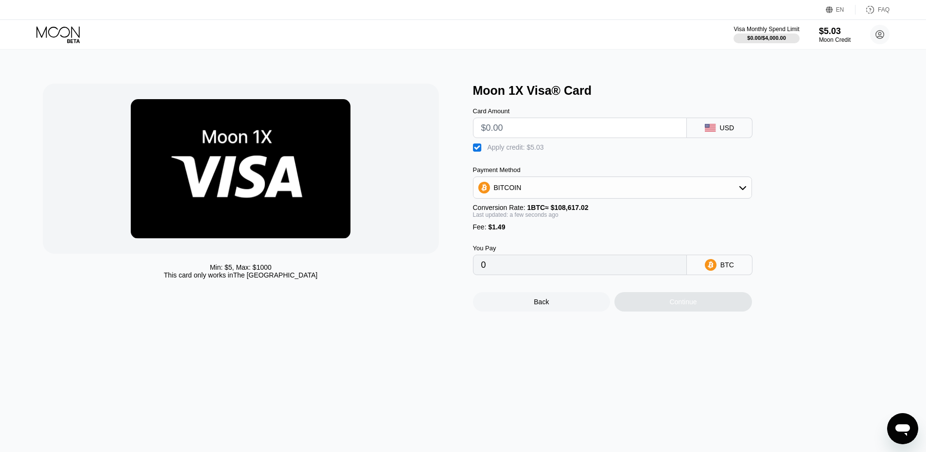
type input "$3"
type input "$4"
type input "0.00000424"
type input "0"
type input "$5"
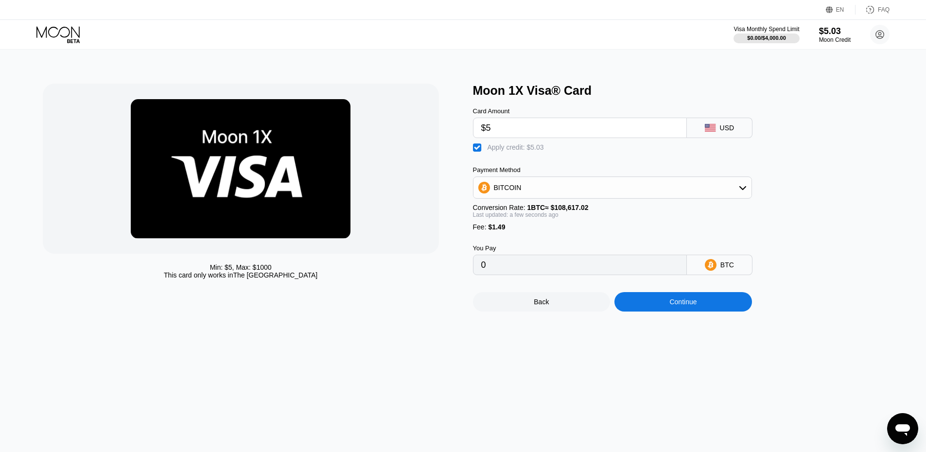
type input "0.00001345"
type input "$5"
click at [54, 40] on icon at bounding box center [58, 34] width 45 height 17
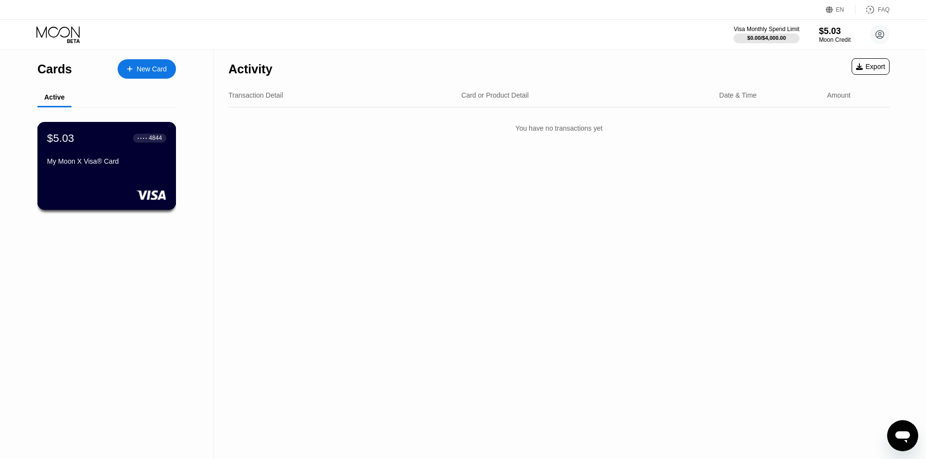
click at [138, 165] on div "My Moon X Visa® Card" at bounding box center [106, 161] width 119 height 8
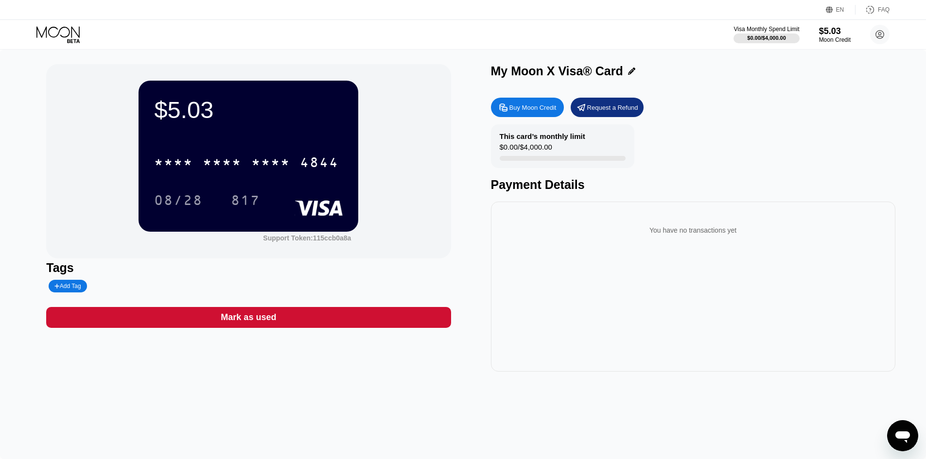
click at [291, 326] on div "Mark as used" at bounding box center [248, 317] width 404 height 21
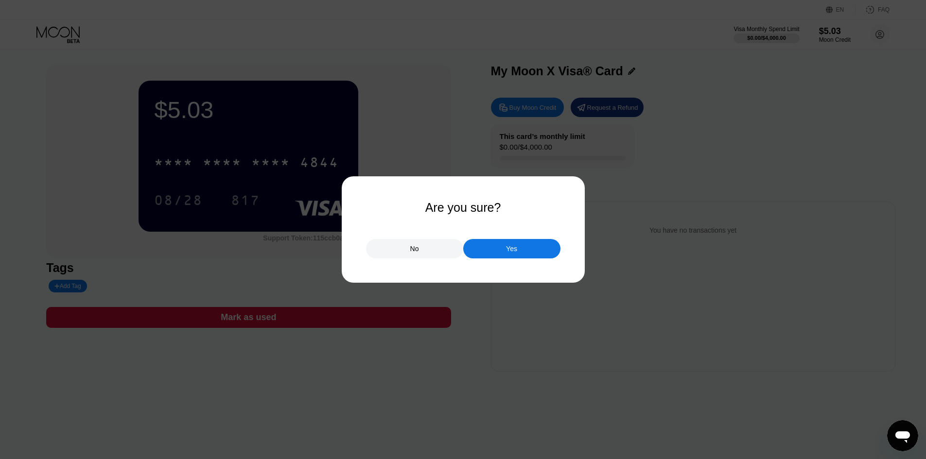
click at [397, 254] on div "No" at bounding box center [414, 248] width 97 height 19
